Goal: Entertainment & Leisure: Consume media (video, audio)

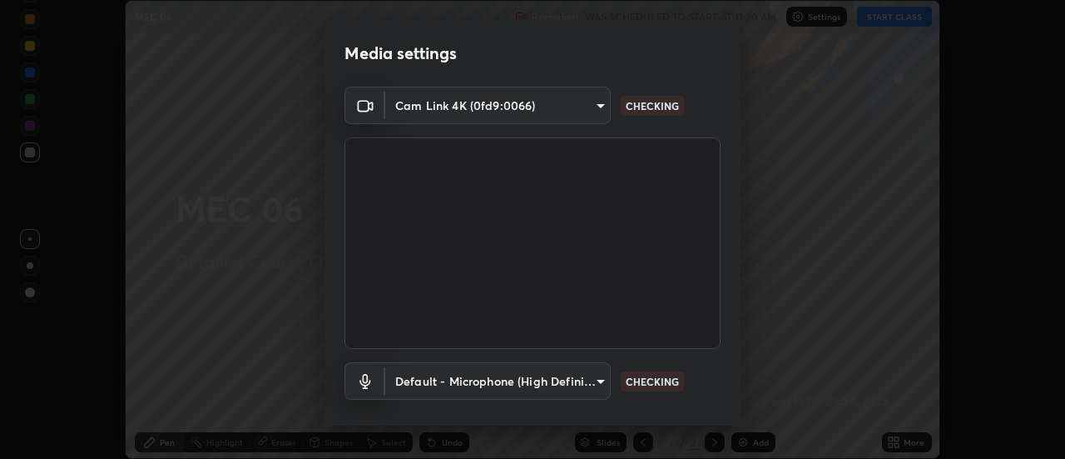
scroll to position [87, 0]
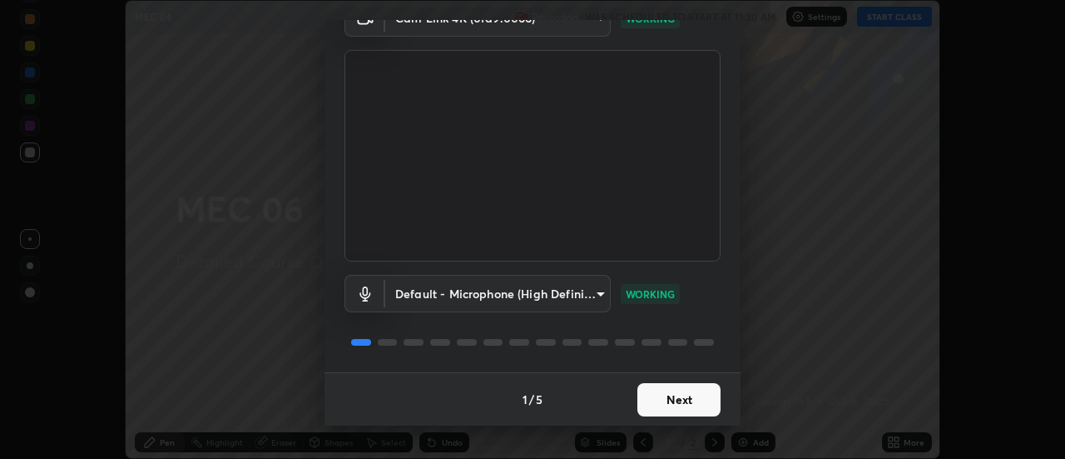
click at [691, 403] on button "Next" at bounding box center [678, 399] width 83 height 33
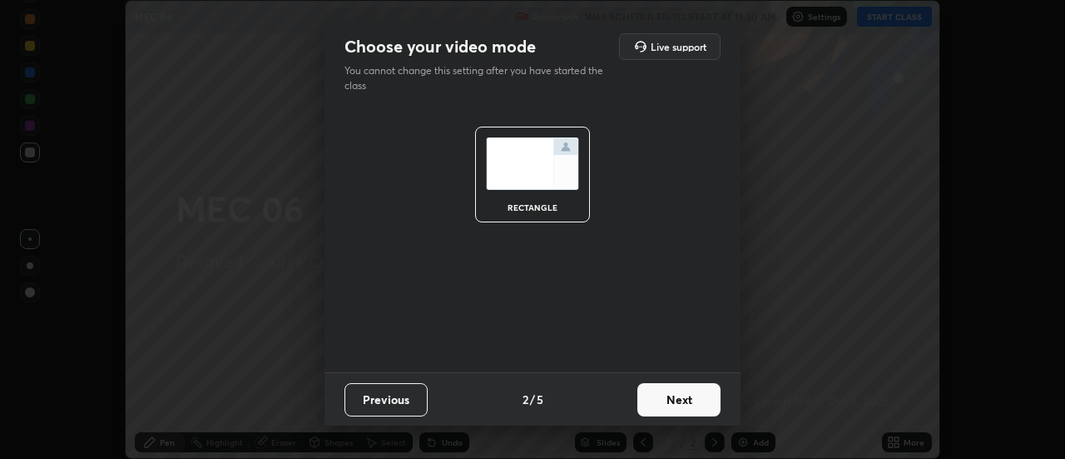
scroll to position [0, 0]
click at [685, 404] on button "Next" at bounding box center [678, 399] width 83 height 33
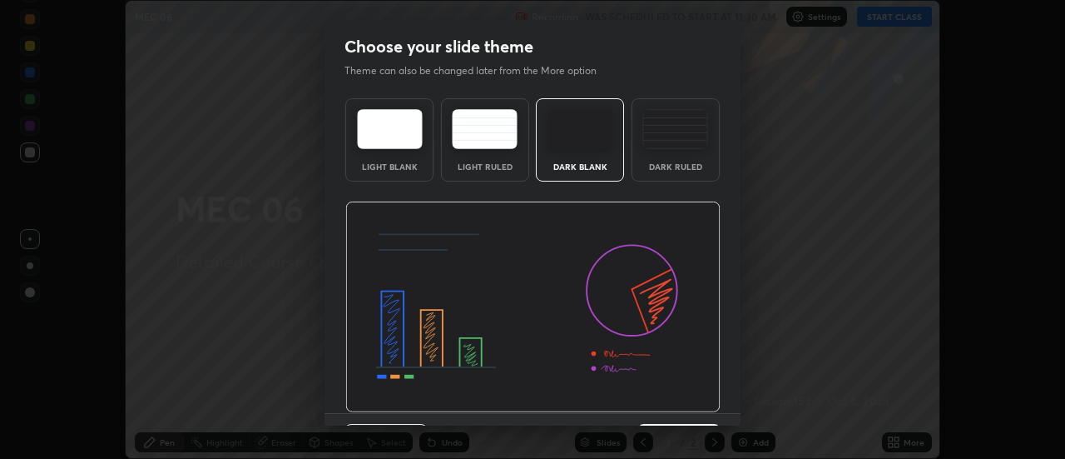
scroll to position [41, 0]
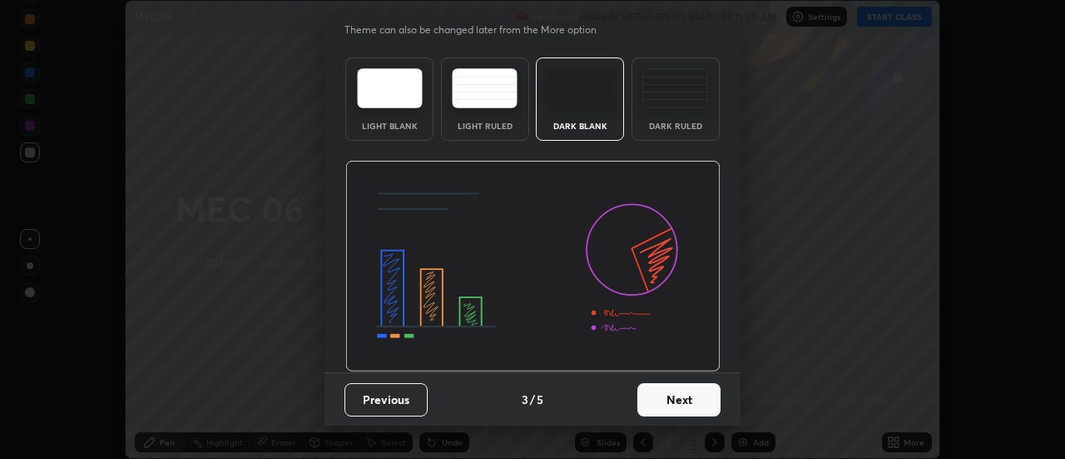
click at [670, 412] on button "Next" at bounding box center [678, 399] width 83 height 33
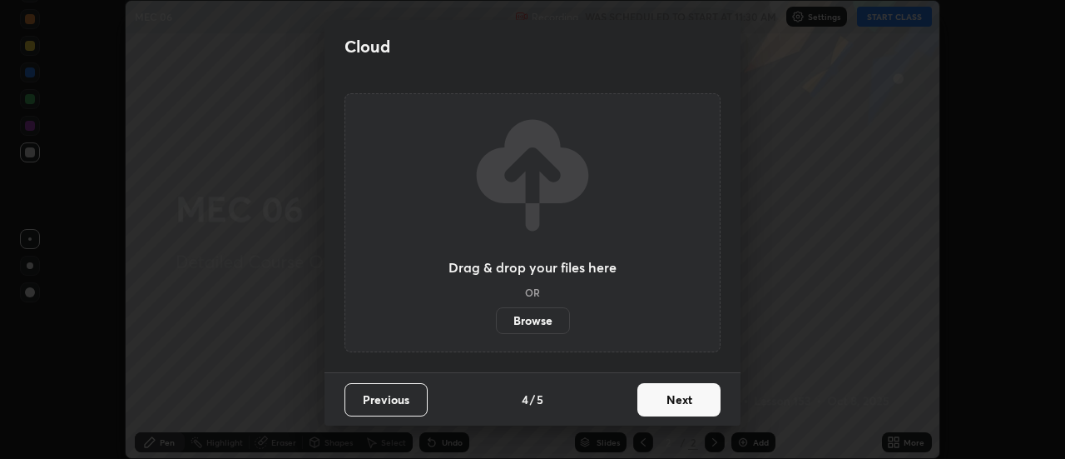
scroll to position [0, 0]
click at [671, 405] on button "Next" at bounding box center [678, 399] width 83 height 33
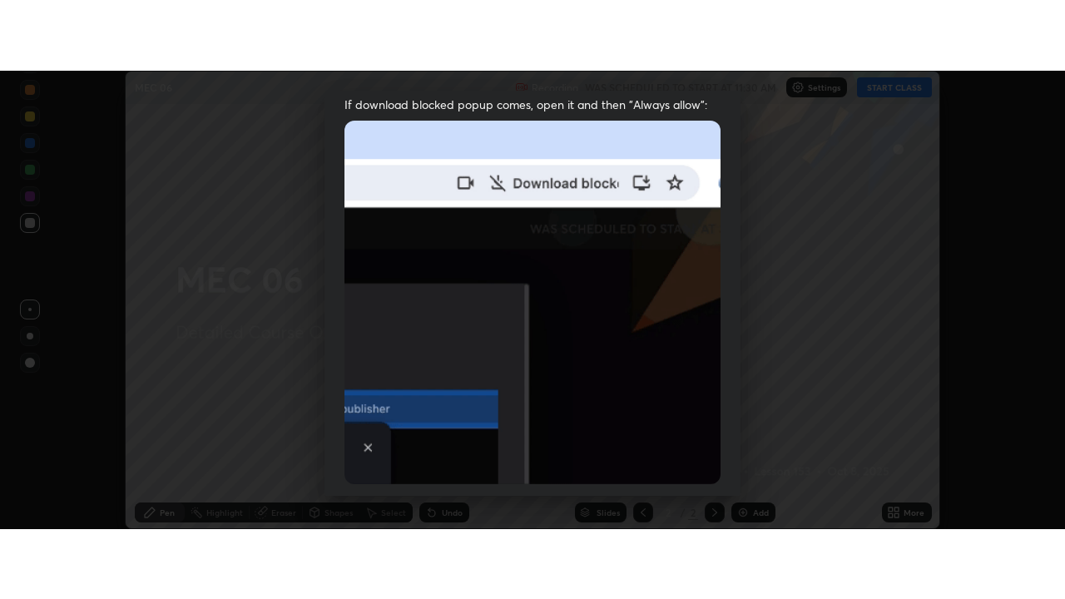
scroll to position [427, 0]
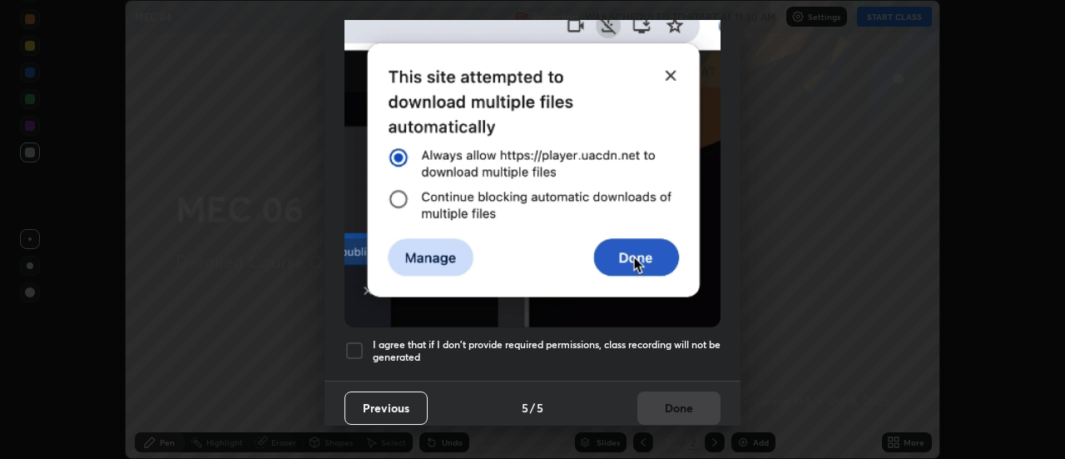
click at [360, 346] on div at bounding box center [355, 350] width 20 height 20
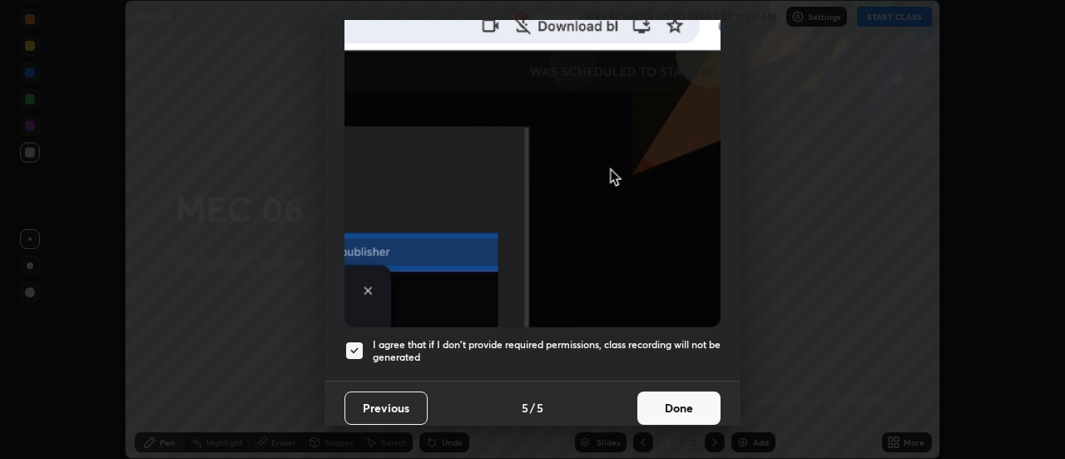
click at [677, 405] on button "Done" at bounding box center [678, 407] width 83 height 33
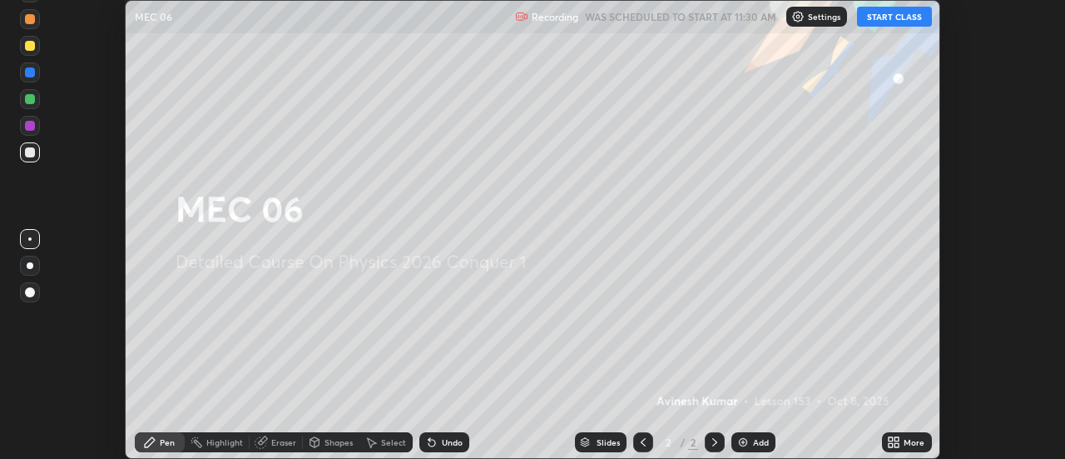
click at [885, 17] on button "START CLASS" at bounding box center [894, 17] width 75 height 20
click at [896, 441] on icon at bounding box center [897, 439] width 4 height 4
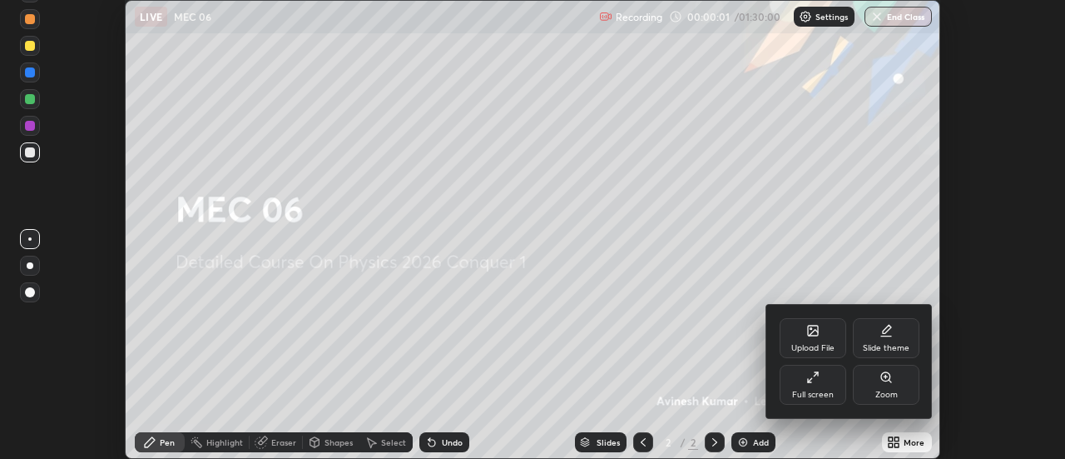
click at [816, 374] on icon at bounding box center [816, 374] width 4 height 4
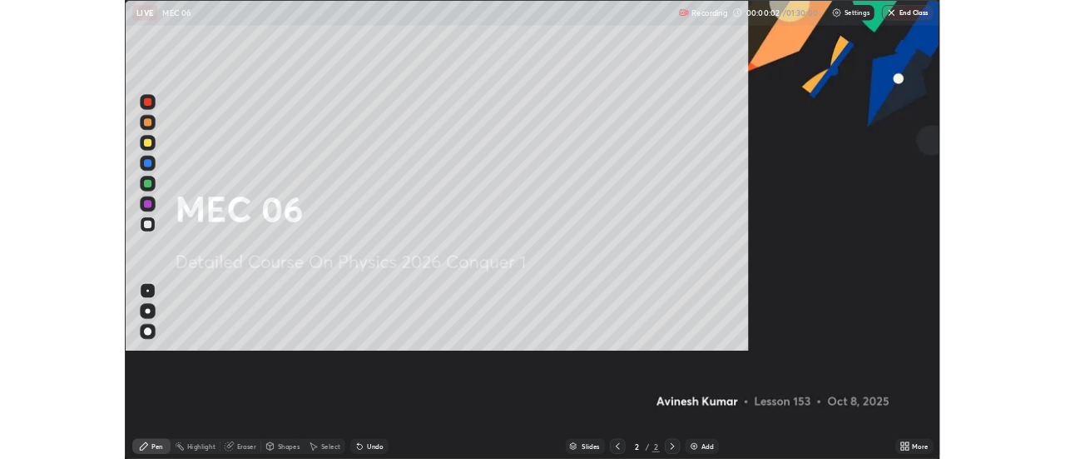
scroll to position [599, 1065]
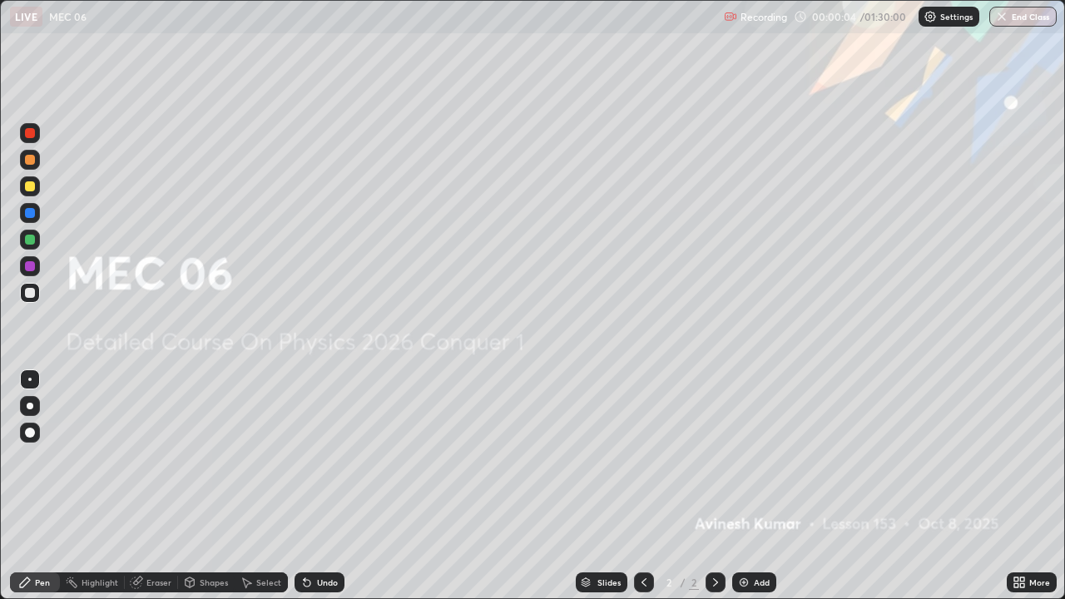
click at [747, 458] on img at bounding box center [743, 582] width 13 height 13
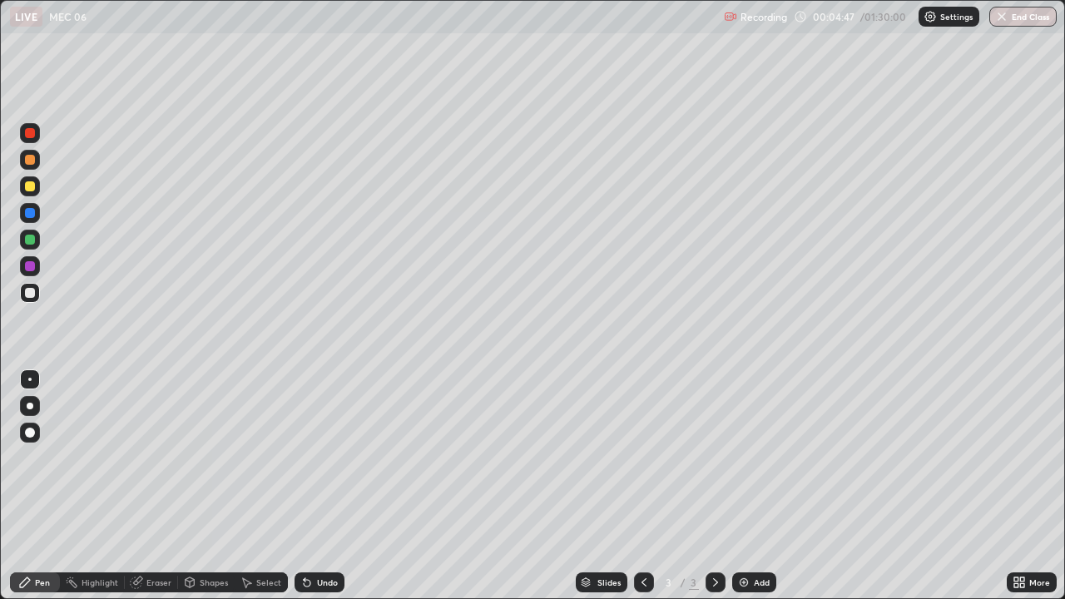
click at [31, 240] on div at bounding box center [30, 240] width 10 height 10
click at [746, 458] on img at bounding box center [743, 582] width 13 height 13
click at [28, 269] on div at bounding box center [30, 266] width 10 height 10
click at [742, 458] on div "Add" at bounding box center [754, 583] width 44 height 20
click at [30, 294] on div at bounding box center [30, 293] width 10 height 10
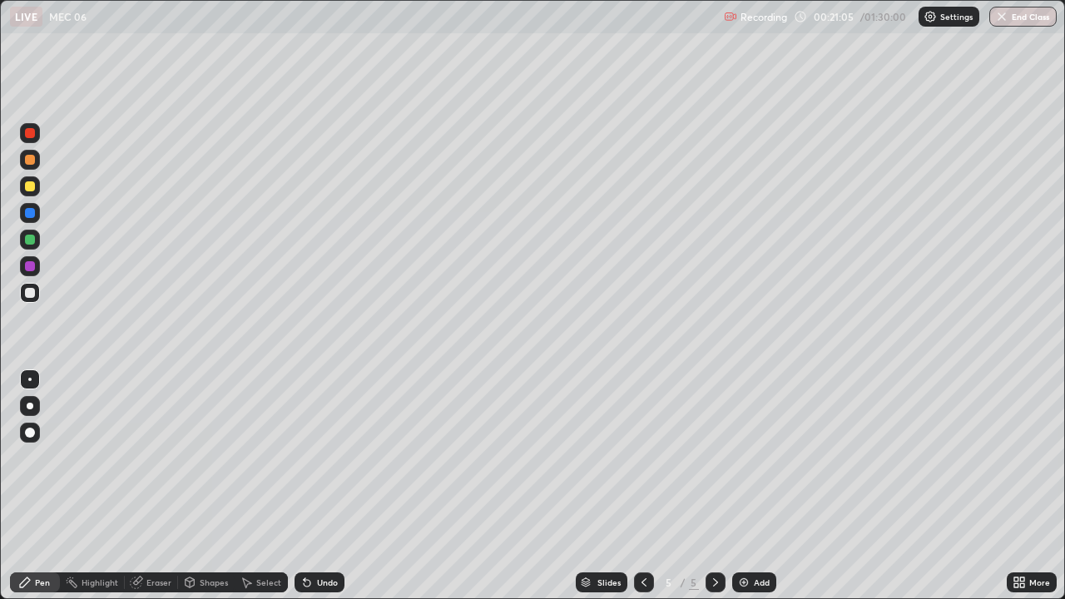
click at [746, 458] on img at bounding box center [743, 582] width 13 height 13
click at [743, 458] on img at bounding box center [743, 582] width 13 height 13
click at [31, 241] on div at bounding box center [30, 240] width 10 height 10
click at [741, 458] on img at bounding box center [743, 582] width 13 height 13
click at [148, 458] on div "Eraser" at bounding box center [158, 582] width 25 height 8
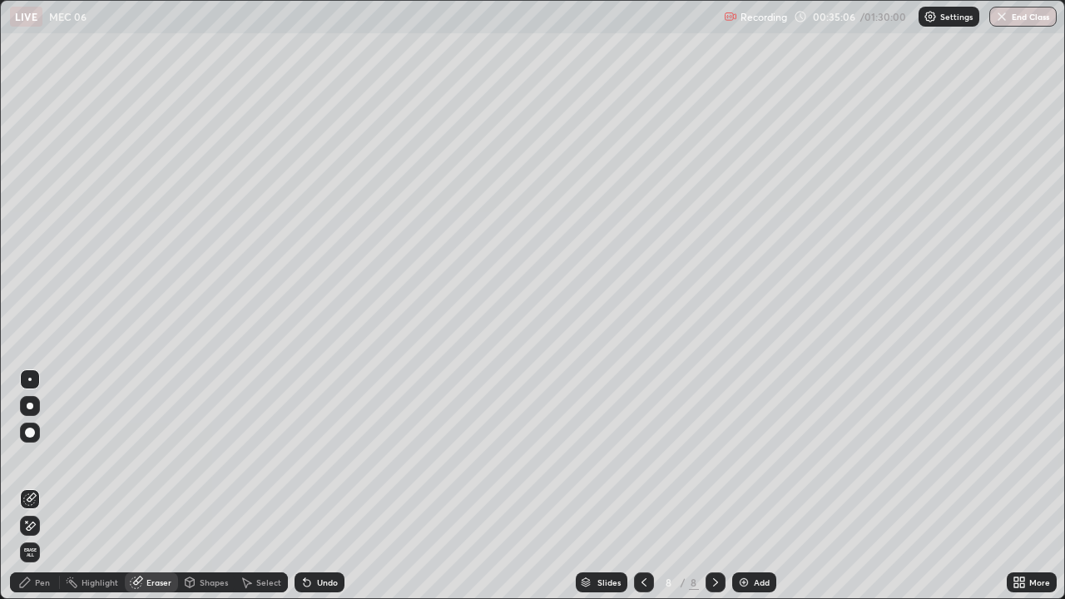
click at [38, 458] on div "Pen" at bounding box center [42, 582] width 15 height 8
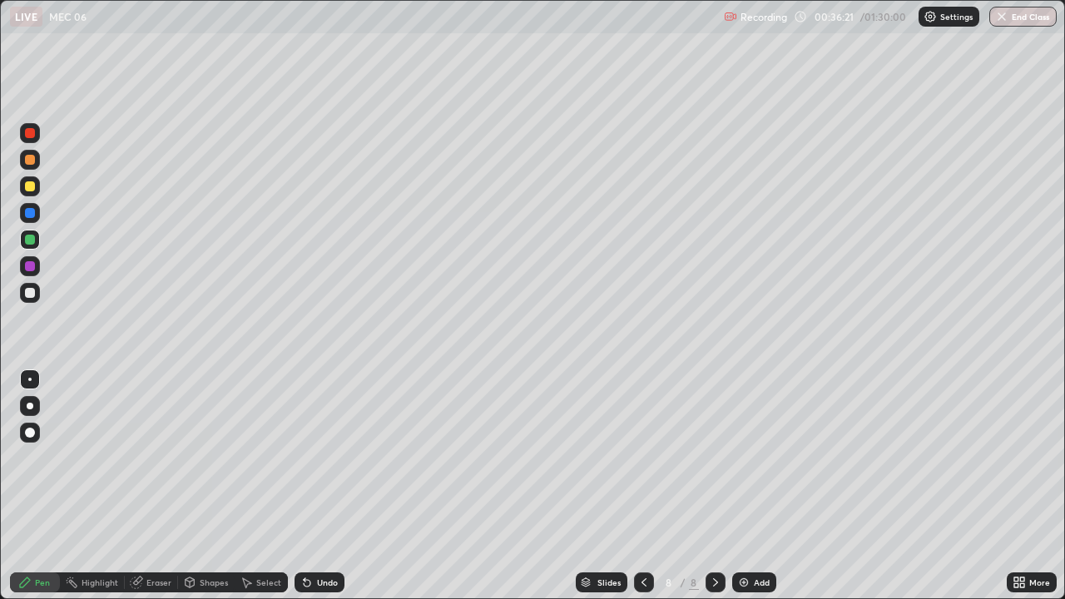
click at [147, 458] on div "Eraser" at bounding box center [158, 582] width 25 height 8
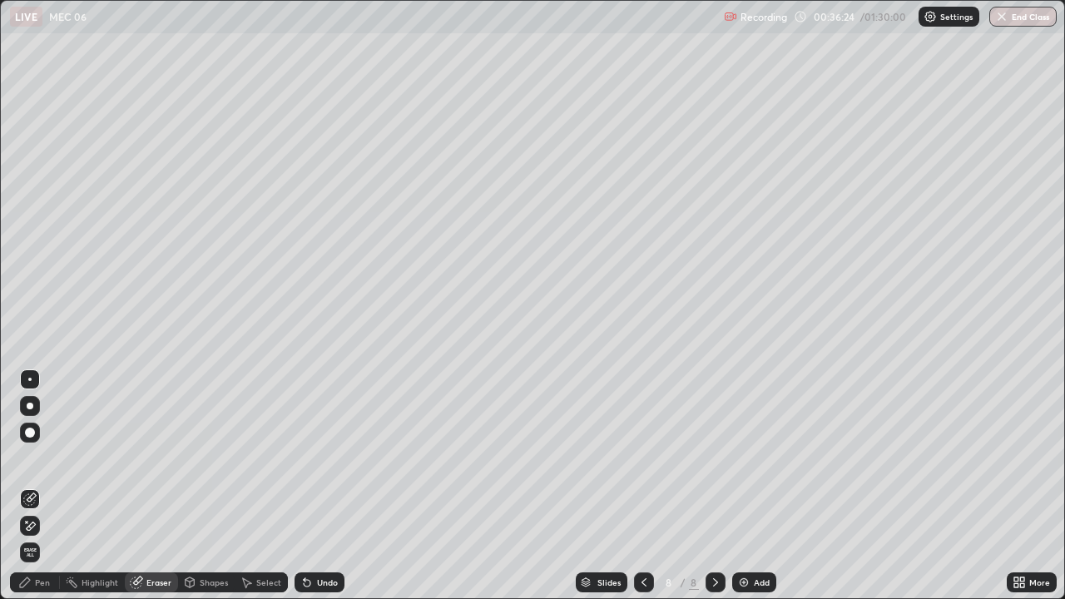
click at [44, 458] on div "Pen" at bounding box center [42, 582] width 15 height 8
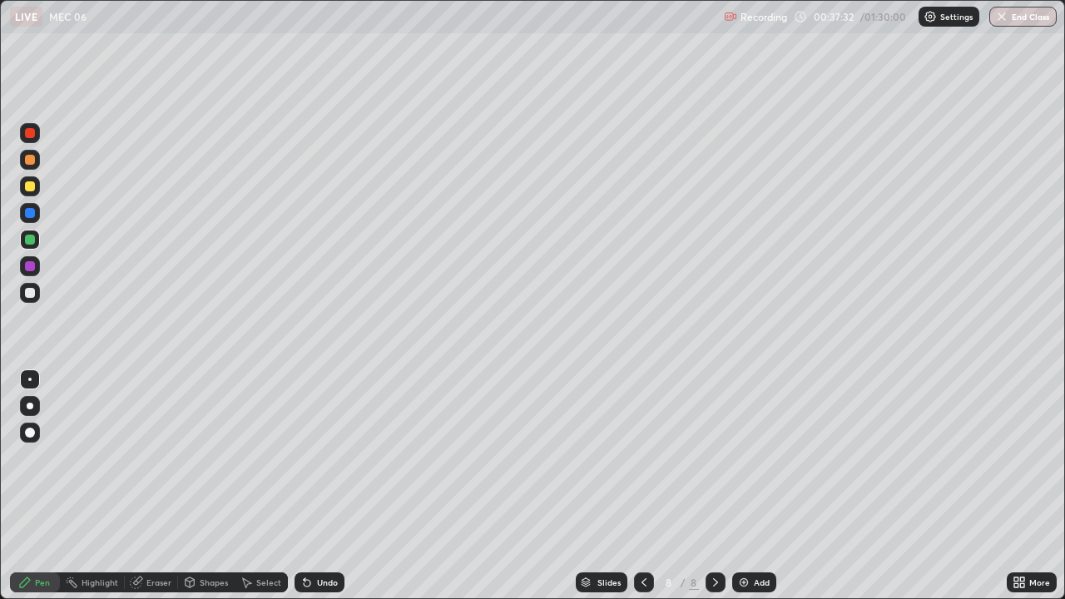
click at [143, 458] on div "Eraser" at bounding box center [151, 583] width 53 height 20
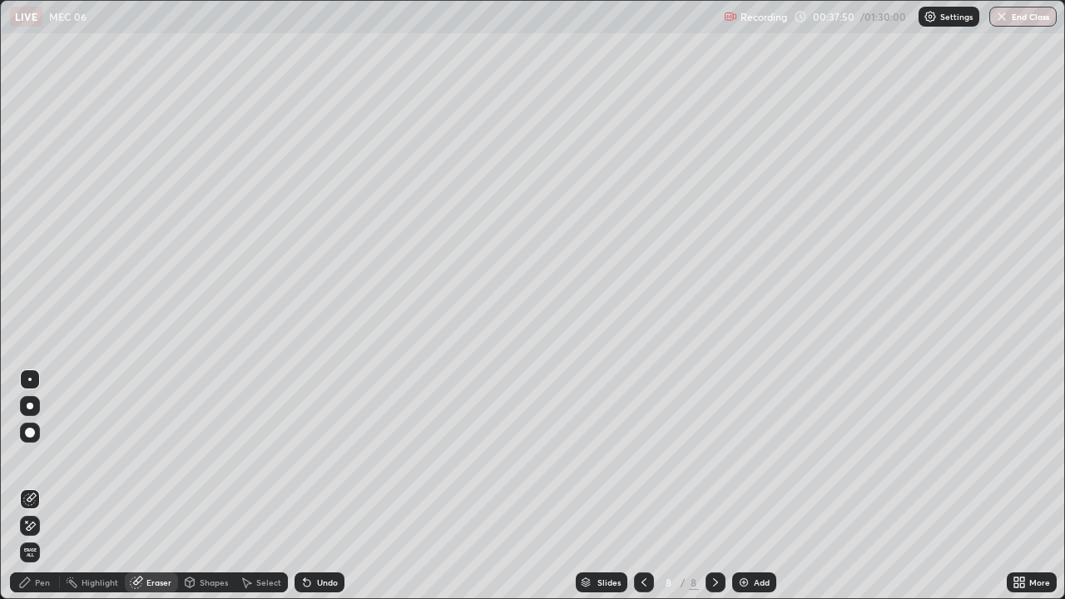
click at [37, 458] on div "Pen" at bounding box center [42, 582] width 15 height 8
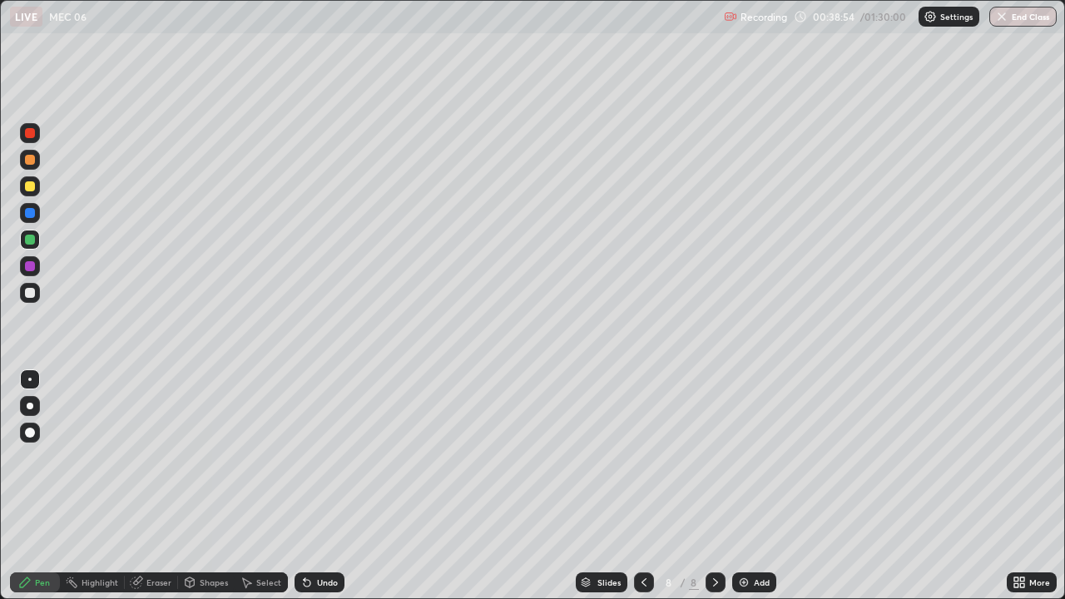
click at [27, 295] on div at bounding box center [30, 293] width 10 height 10
click at [642, 458] on icon at bounding box center [643, 582] width 13 height 13
click at [715, 458] on icon at bounding box center [715, 582] width 13 height 13
click at [742, 458] on img at bounding box center [743, 582] width 13 height 13
click at [31, 161] on div at bounding box center [30, 160] width 10 height 10
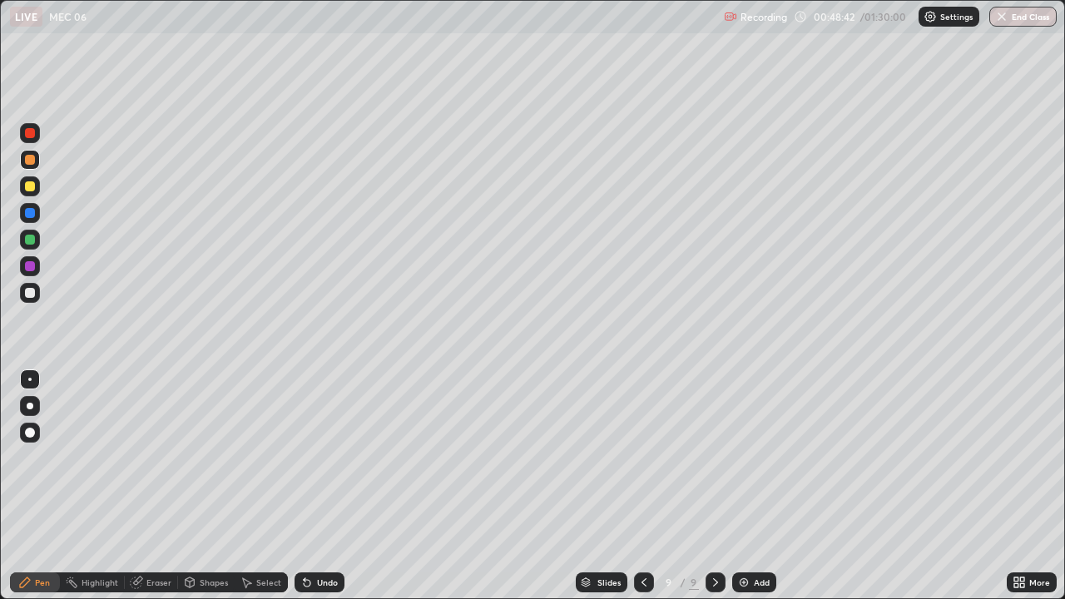
click at [652, 458] on div at bounding box center [644, 583] width 20 height 20
click at [722, 458] on div at bounding box center [716, 583] width 20 height 20
click at [712, 458] on div at bounding box center [716, 583] width 20 height 20
click at [742, 458] on img at bounding box center [743, 582] width 13 height 13
click at [141, 458] on icon at bounding box center [136, 582] width 13 height 13
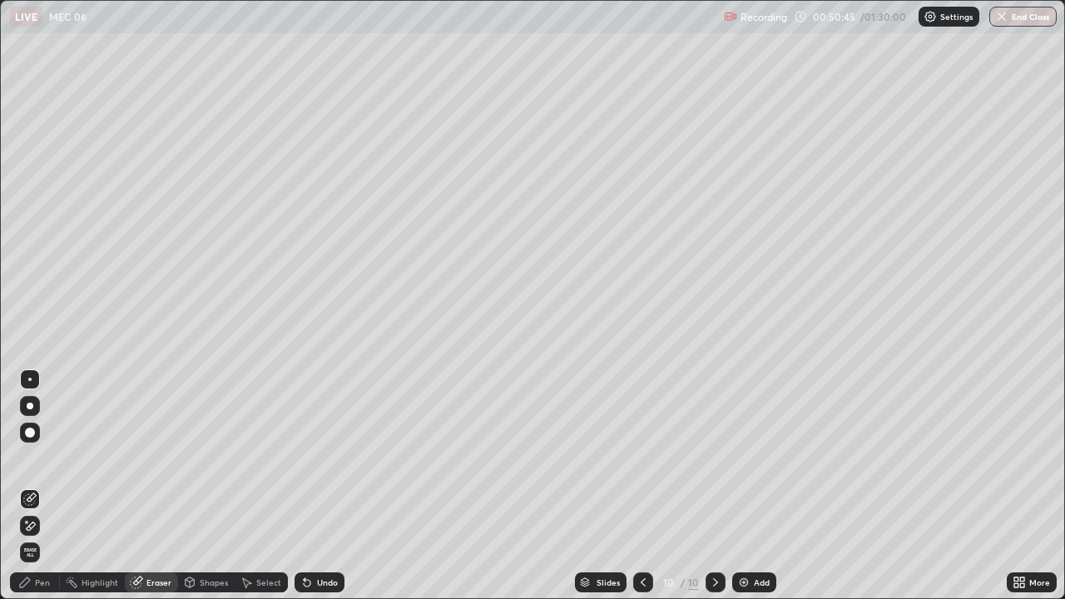
click at [41, 458] on div "Pen" at bounding box center [42, 582] width 15 height 8
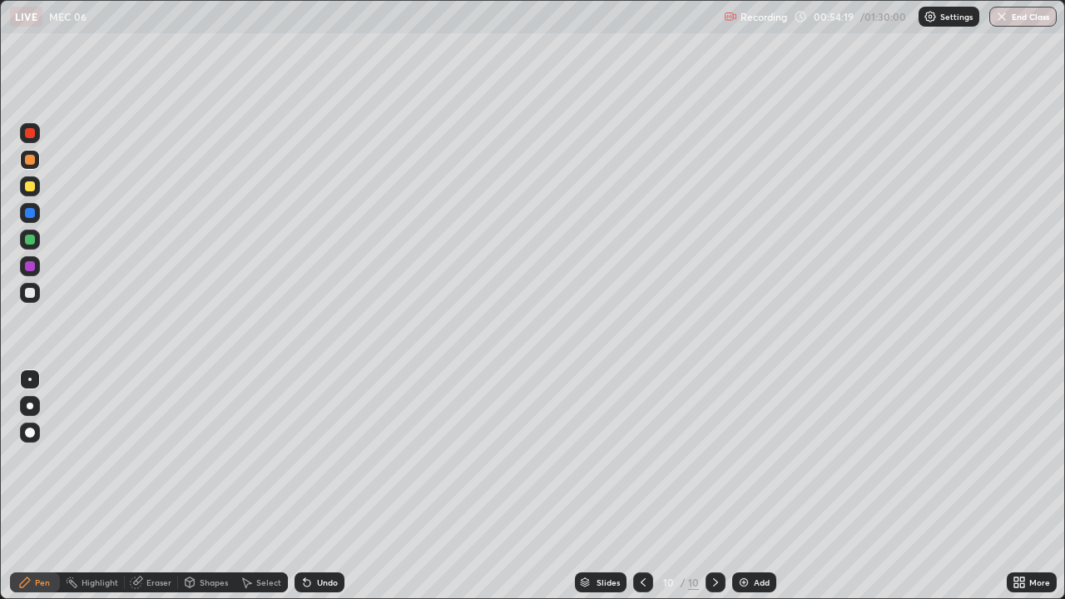
click at [642, 458] on icon at bounding box center [643, 582] width 13 height 13
click at [714, 458] on icon at bounding box center [715, 582] width 13 height 13
click at [739, 458] on img at bounding box center [743, 582] width 13 height 13
click at [29, 189] on div at bounding box center [30, 186] width 10 height 10
click at [136, 458] on icon at bounding box center [136, 583] width 11 height 11
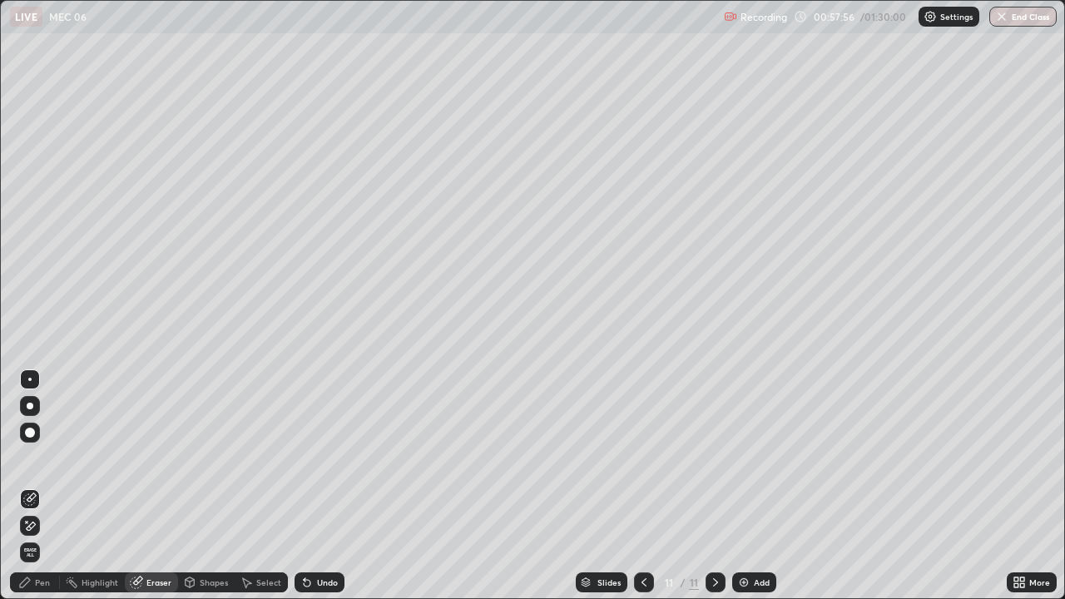
click at [42, 458] on div "Pen" at bounding box center [42, 582] width 15 height 8
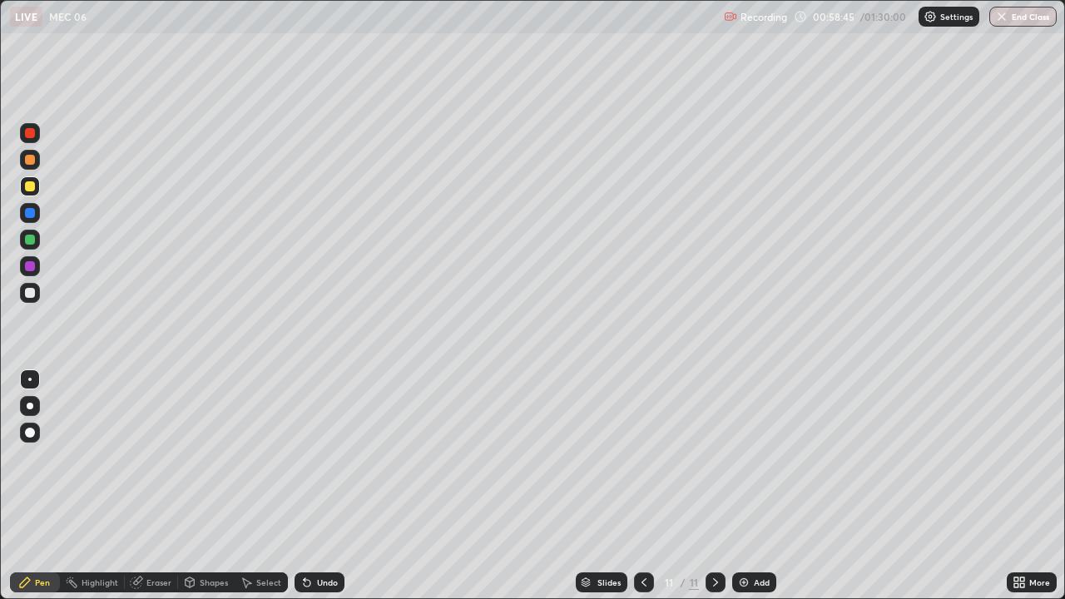
click at [152, 458] on div "Eraser" at bounding box center [158, 582] width 25 height 8
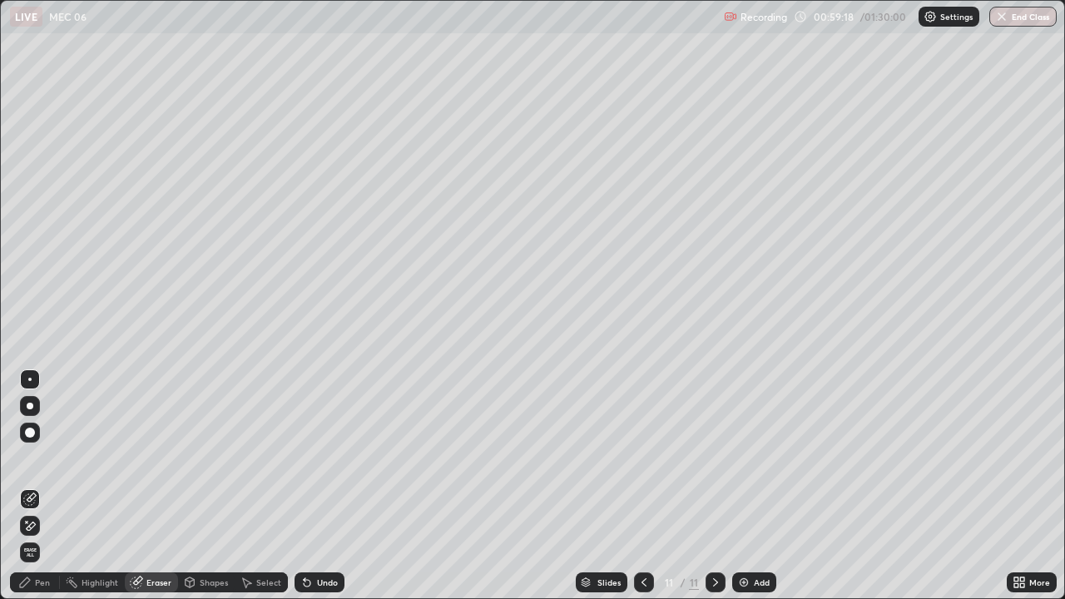
click at [44, 458] on div "Pen" at bounding box center [42, 582] width 15 height 8
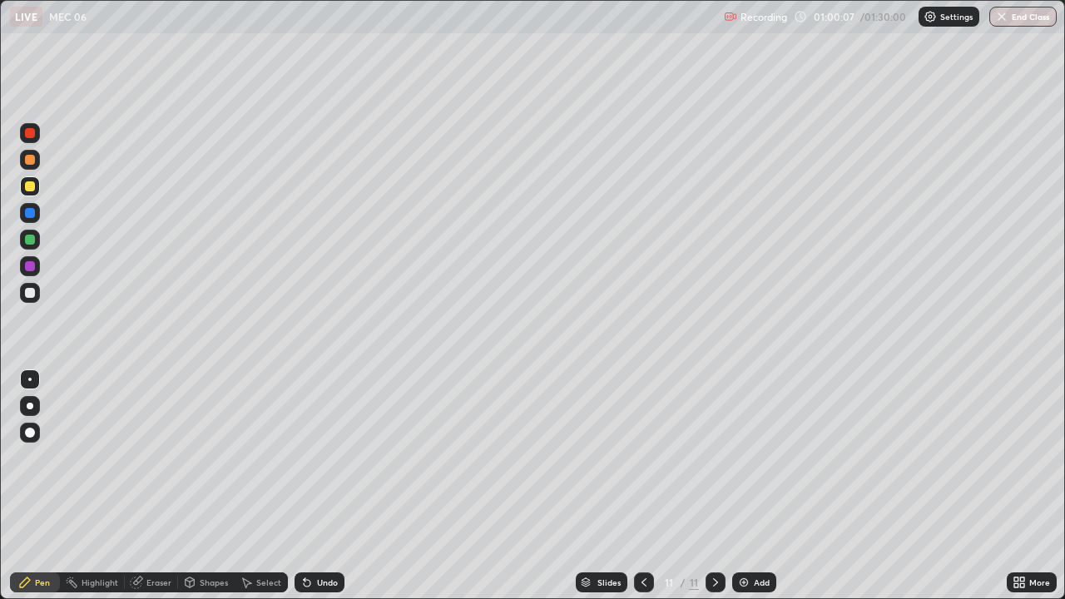
click at [30, 241] on div at bounding box center [30, 240] width 10 height 10
click at [31, 296] on div at bounding box center [30, 293] width 10 height 10
click at [749, 458] on div "Add" at bounding box center [754, 583] width 44 height 20
click at [738, 458] on img at bounding box center [743, 582] width 13 height 13
click at [32, 166] on div at bounding box center [30, 160] width 20 height 20
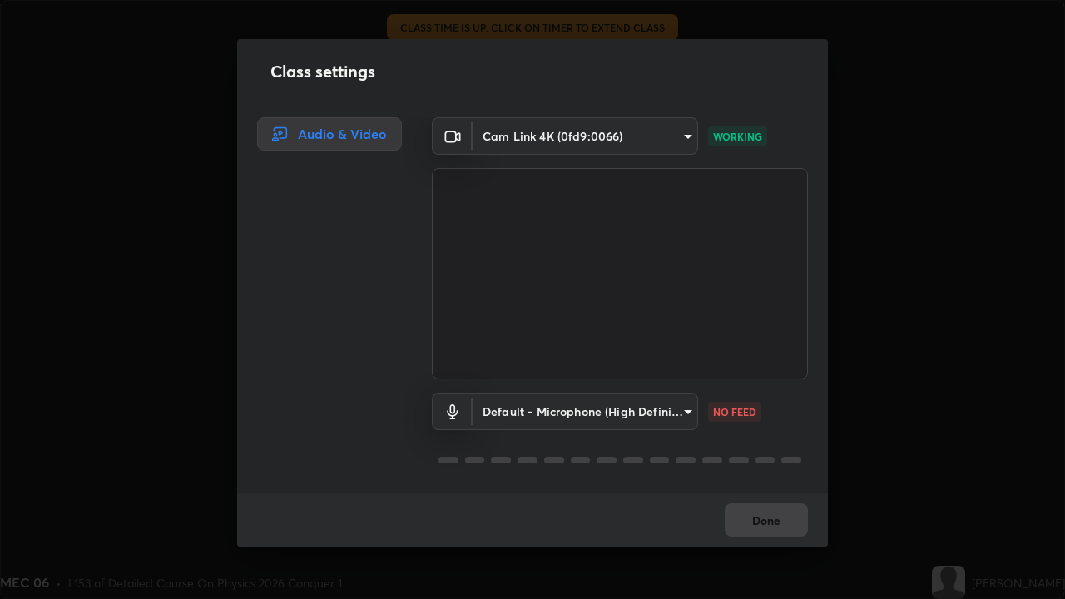
click at [780, 458] on div "Done" at bounding box center [532, 520] width 591 height 53
click at [775, 458] on div "Done" at bounding box center [532, 520] width 591 height 53
click at [266, 72] on icon at bounding box center [263, 71] width 13 height 13
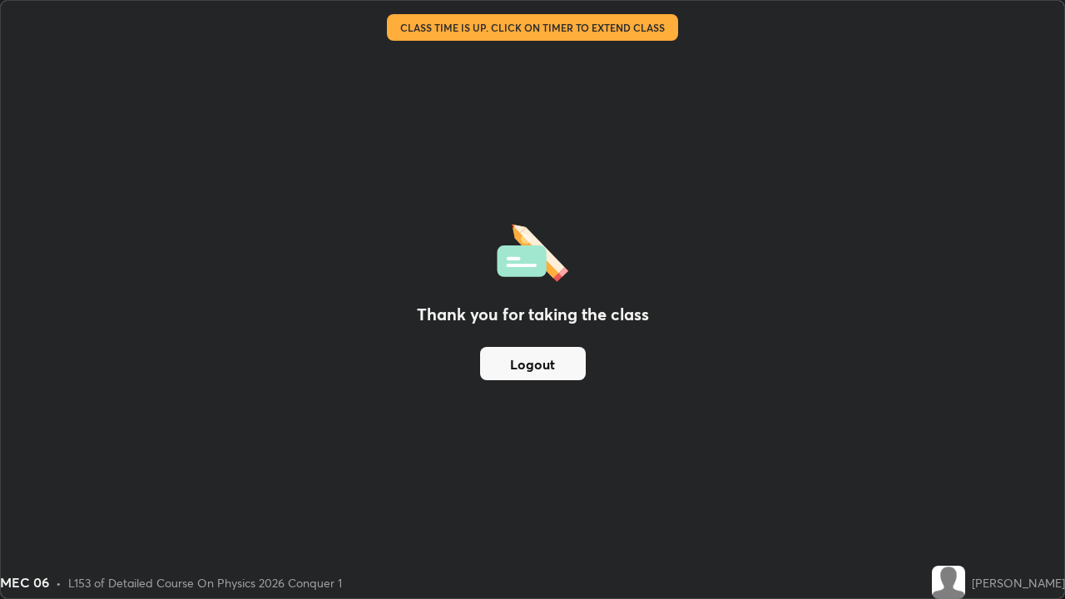
click at [522, 366] on button "Logout" at bounding box center [533, 363] width 106 height 33
click at [537, 361] on button "Logout" at bounding box center [533, 363] width 106 height 33
click at [568, 360] on button "Logout" at bounding box center [533, 363] width 106 height 33
click at [730, 434] on div "Thank you for taking the class Logout" at bounding box center [533, 300] width 1064 height 598
click at [726, 434] on div "Thank you for taking the class Logout" at bounding box center [533, 300] width 1064 height 598
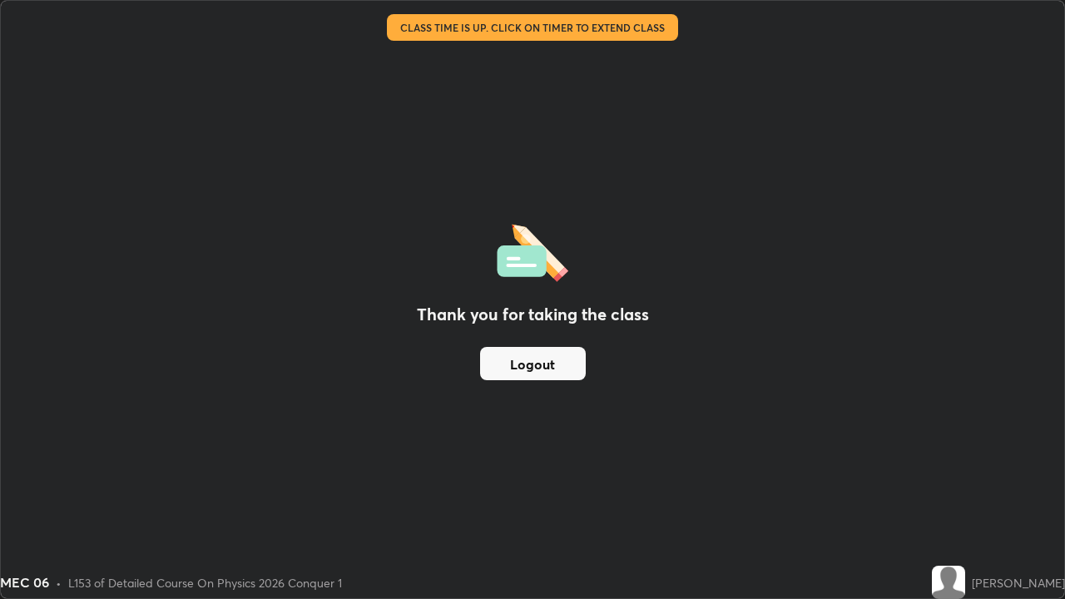
click at [563, 368] on button "Logout" at bounding box center [533, 363] width 106 height 33
click at [558, 360] on button "Logout" at bounding box center [533, 363] width 106 height 33
click at [556, 363] on button "Logout" at bounding box center [533, 363] width 106 height 33
click at [552, 364] on button "Logout" at bounding box center [533, 363] width 106 height 33
click at [553, 362] on button "Logout" at bounding box center [533, 363] width 106 height 33
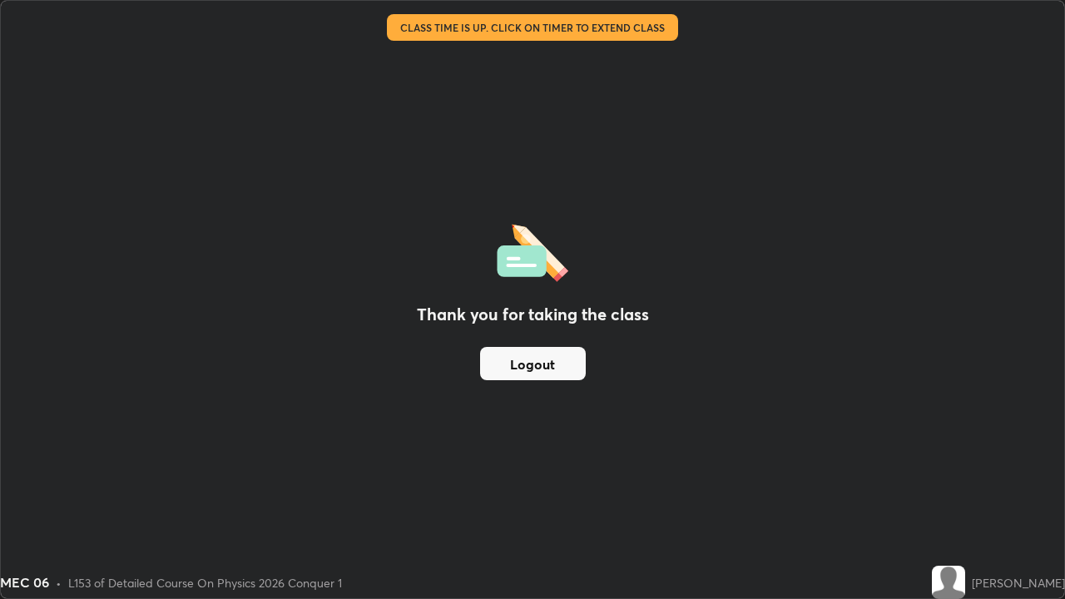
click at [555, 364] on button "Logout" at bounding box center [533, 363] width 106 height 33
click at [965, 458] on img at bounding box center [948, 582] width 33 height 33
click at [980, 458] on div "[PERSON_NAME]" at bounding box center [998, 582] width 133 height 33
click at [991, 458] on div "[PERSON_NAME]" at bounding box center [1018, 582] width 93 height 17
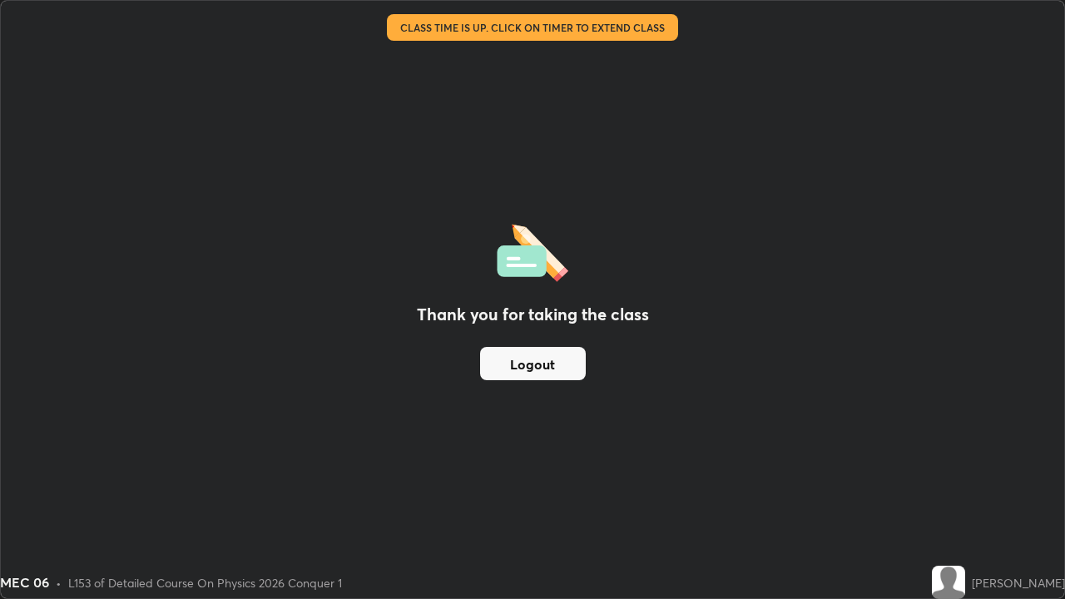
click at [541, 366] on button "Logout" at bounding box center [533, 363] width 106 height 33
click at [537, 367] on button "Logout" at bounding box center [533, 363] width 106 height 33
click at [539, 368] on button "Logout" at bounding box center [533, 363] width 106 height 33
click at [546, 367] on button "Logout" at bounding box center [533, 363] width 106 height 33
click at [553, 370] on button "Logout" at bounding box center [533, 363] width 106 height 33
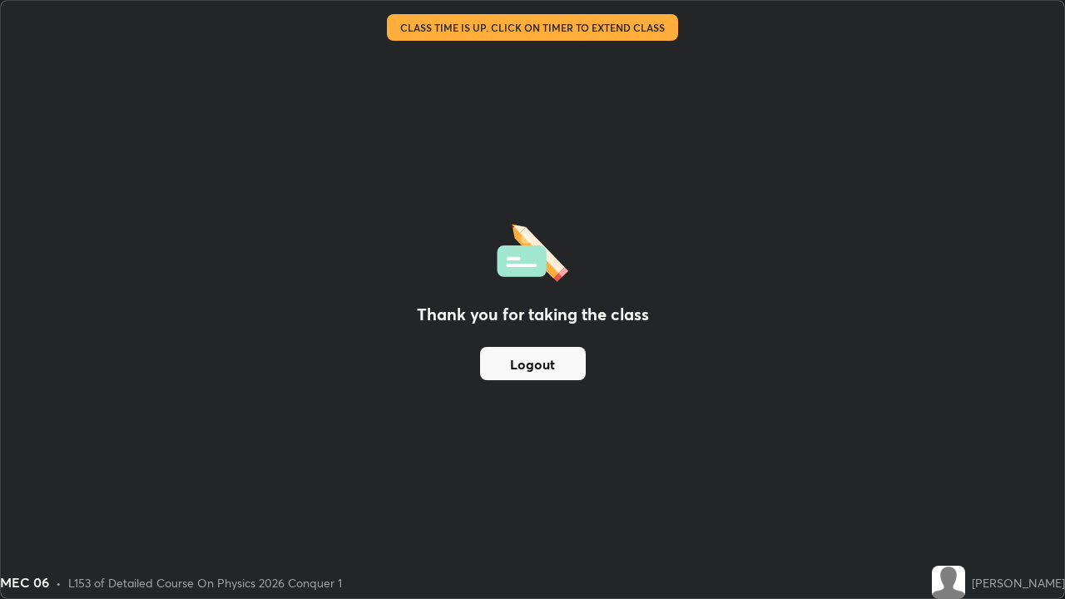
click at [554, 367] on button "Logout" at bounding box center [533, 363] width 106 height 33
click at [553, 370] on button "Logout" at bounding box center [533, 363] width 106 height 33
click at [67, 377] on div "Thank you for taking the class Logout" at bounding box center [533, 300] width 1064 height 598
click at [535, 368] on button "Logout" at bounding box center [533, 363] width 106 height 33
click at [535, 365] on button "Logout" at bounding box center [533, 363] width 106 height 33
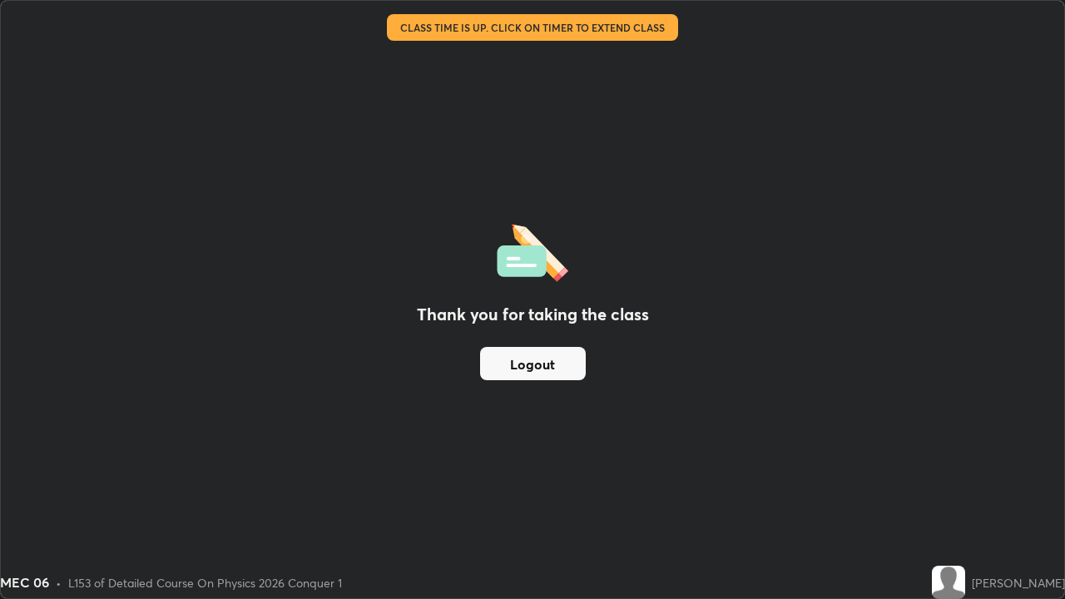
click at [531, 362] on button "Logout" at bounding box center [533, 363] width 106 height 33
click at [533, 363] on button "Logout" at bounding box center [533, 363] width 106 height 33
click at [543, 364] on button "Logout" at bounding box center [533, 363] width 106 height 33
click at [541, 366] on button "Logout" at bounding box center [533, 363] width 106 height 33
click at [540, 367] on button "Logout" at bounding box center [533, 363] width 106 height 33
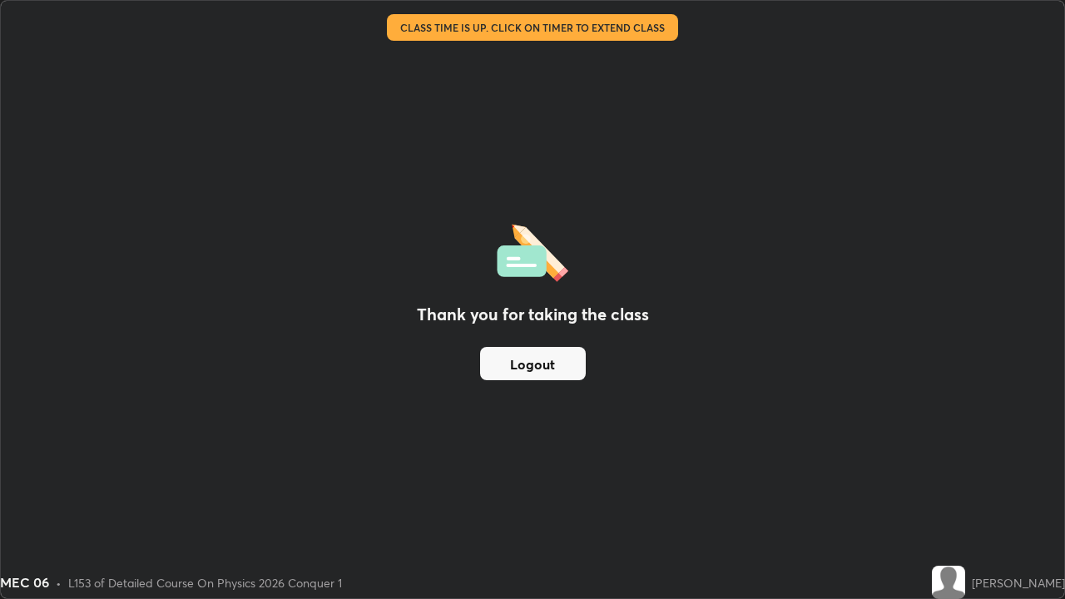
click at [537, 260] on img at bounding box center [533, 250] width 72 height 63
click at [561, 363] on button "Logout" at bounding box center [533, 363] width 106 height 33
click at [562, 364] on button "Logout" at bounding box center [533, 363] width 106 height 33
click at [563, 363] on button "Logout" at bounding box center [533, 363] width 106 height 33
click at [542, 365] on button "Logout" at bounding box center [533, 363] width 106 height 33
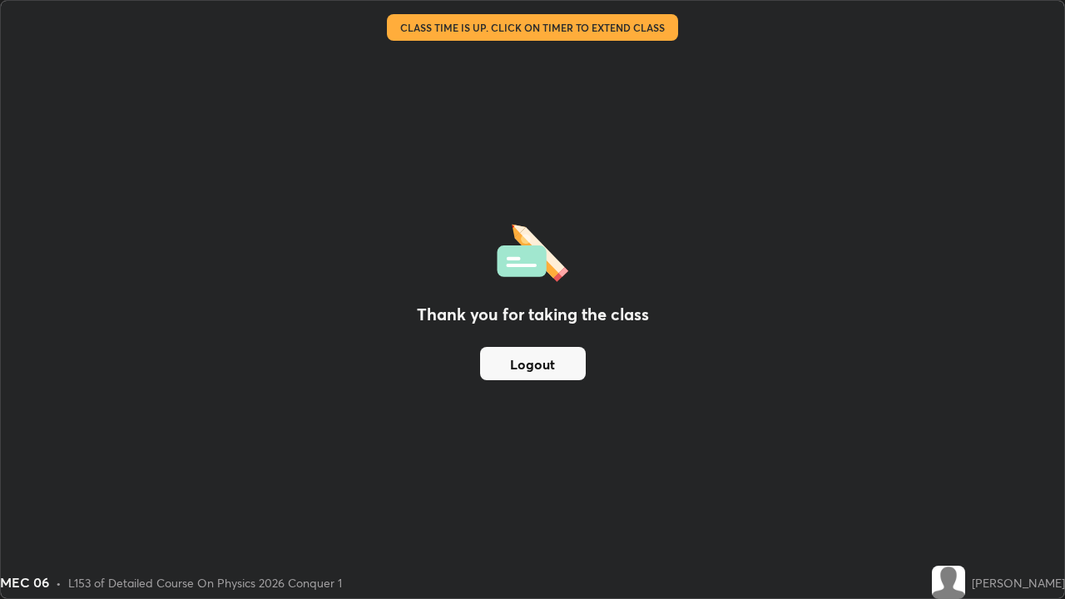
click at [544, 356] on button "Logout" at bounding box center [533, 363] width 106 height 33
click at [541, 362] on button "Logout" at bounding box center [533, 363] width 106 height 33
click at [542, 365] on button "Logout" at bounding box center [533, 363] width 106 height 33
click at [64, 379] on div "Thank you for taking the class Logout" at bounding box center [533, 300] width 1064 height 598
click at [516, 369] on button "Logout" at bounding box center [533, 363] width 106 height 33
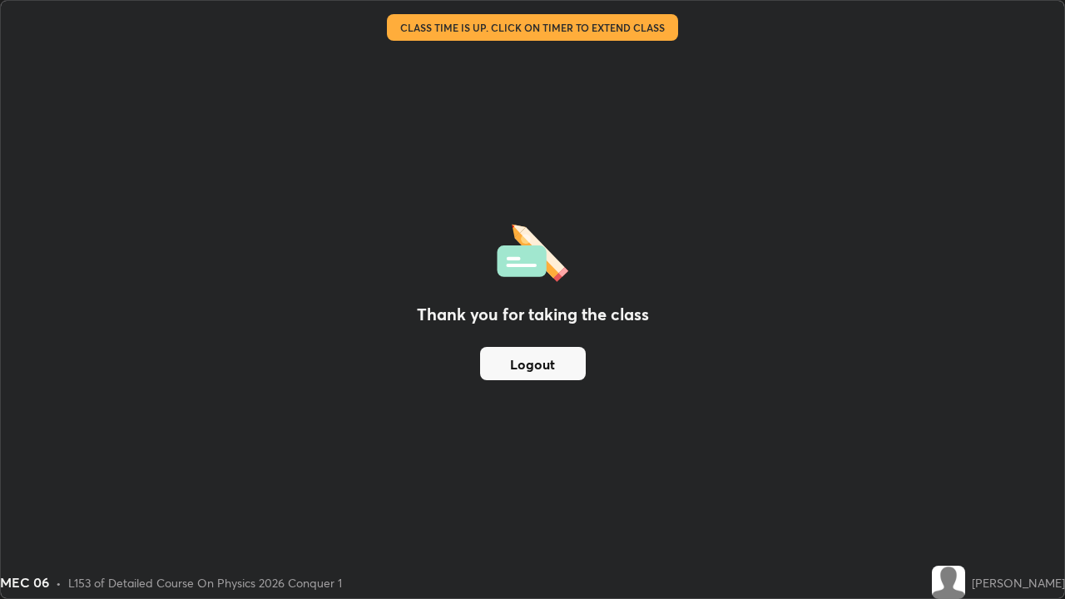
click at [516, 370] on button "Logout" at bounding box center [533, 363] width 106 height 33
click at [516, 372] on button "Logout" at bounding box center [533, 363] width 106 height 33
click at [518, 370] on button "Logout" at bounding box center [533, 363] width 106 height 33
click at [518, 369] on button "Logout" at bounding box center [533, 363] width 106 height 33
click at [65, 376] on div "Thank you for taking the class Logout" at bounding box center [533, 300] width 1064 height 598
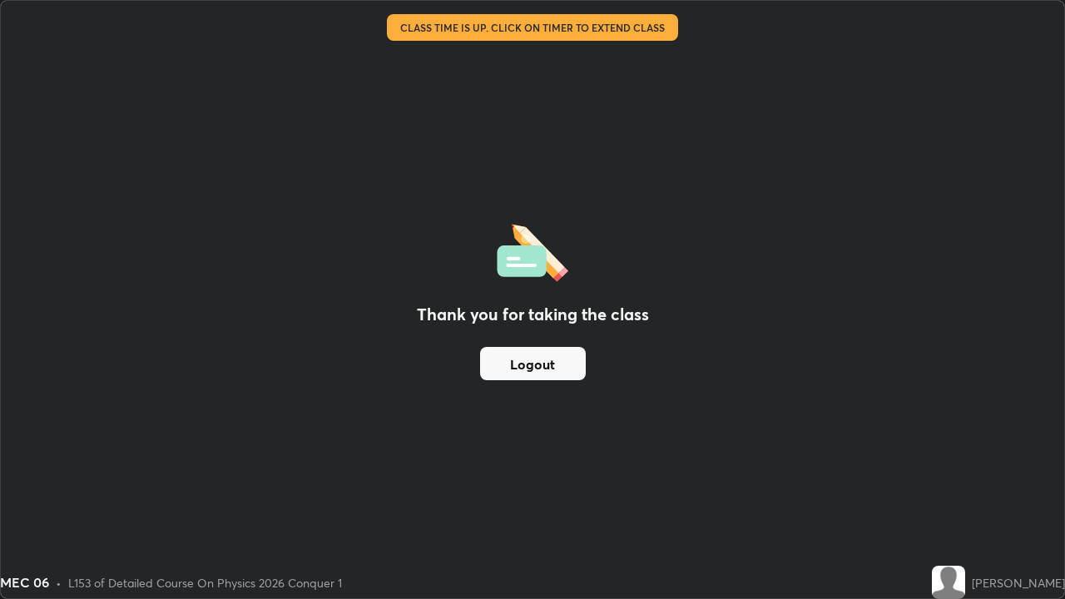
click at [569, 367] on button "Logout" at bounding box center [533, 363] width 106 height 33
click at [571, 374] on button "Logout" at bounding box center [533, 363] width 106 height 33
click at [623, 27] on div "MEC 06" at bounding box center [422, 16] width 824 height 33
click at [620, 27] on div "MEC 06" at bounding box center [422, 16] width 824 height 33
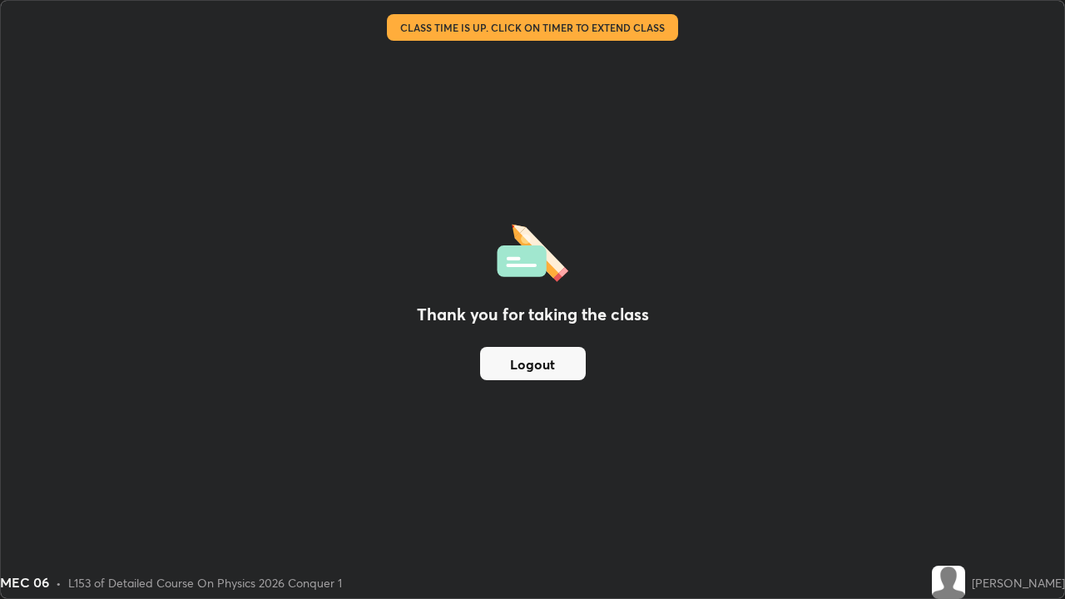
click at [540, 367] on button "Logout" at bounding box center [533, 363] width 106 height 33
click at [543, 365] on button "Logout" at bounding box center [533, 363] width 106 height 33
click at [549, 359] on button "Logout" at bounding box center [533, 363] width 106 height 33
click at [559, 364] on button "Logout" at bounding box center [533, 363] width 106 height 33
click at [980, 458] on div "[PERSON_NAME]" at bounding box center [998, 582] width 133 height 33
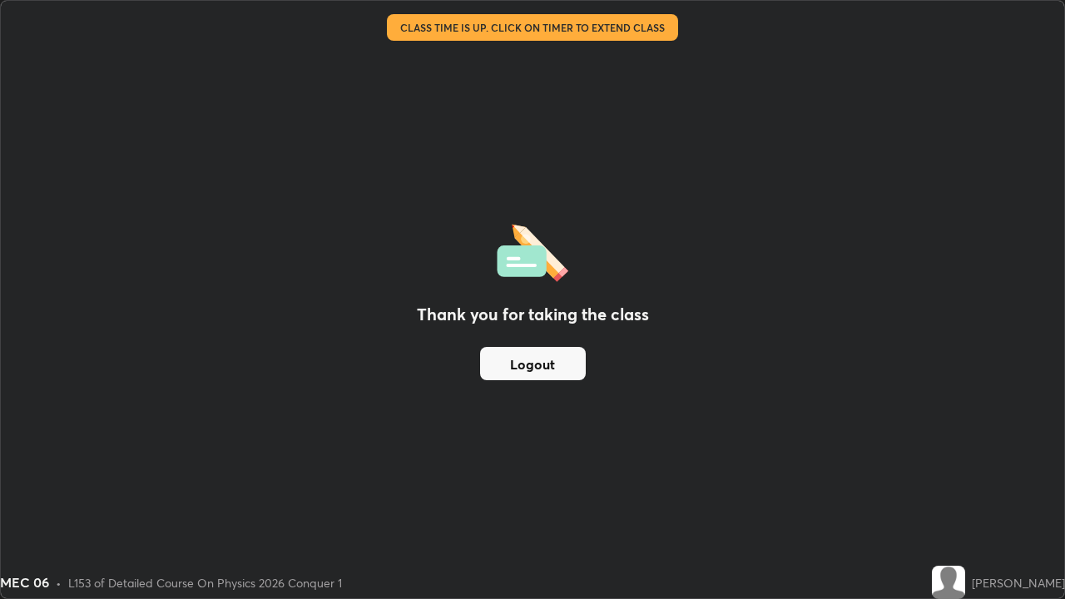
click at [1029, 374] on div "Thank you for taking the class Logout" at bounding box center [533, 300] width 1064 height 598
click at [1026, 458] on div "[PERSON_NAME]" at bounding box center [998, 582] width 133 height 33
click at [995, 371] on div "Thank you for taking the class Logout" at bounding box center [533, 300] width 1064 height 598
click at [985, 99] on div "Thank you for taking the class Logout" at bounding box center [533, 300] width 1064 height 598
click at [747, 196] on div "Thank you for taking the class Logout" at bounding box center [533, 300] width 1064 height 598
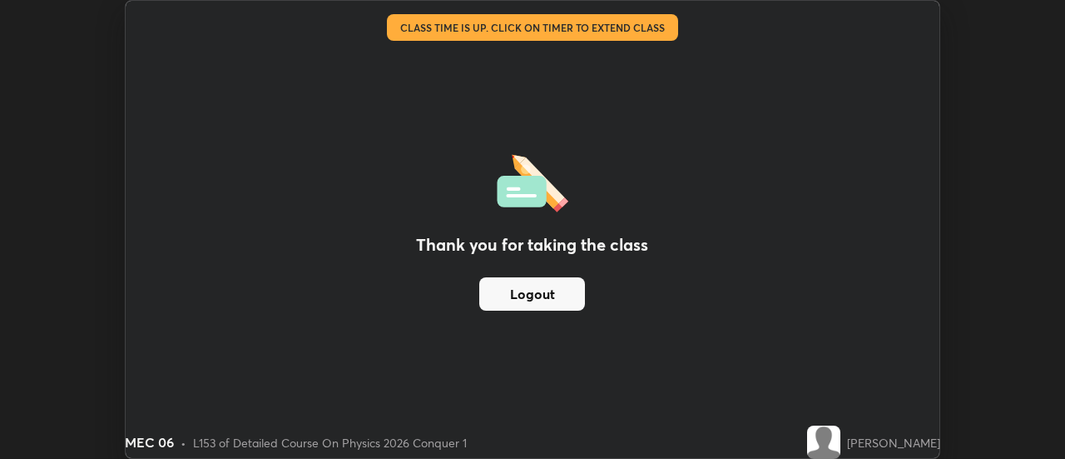
scroll to position [82763, 82157]
